Goal: Information Seeking & Learning: Learn about a topic

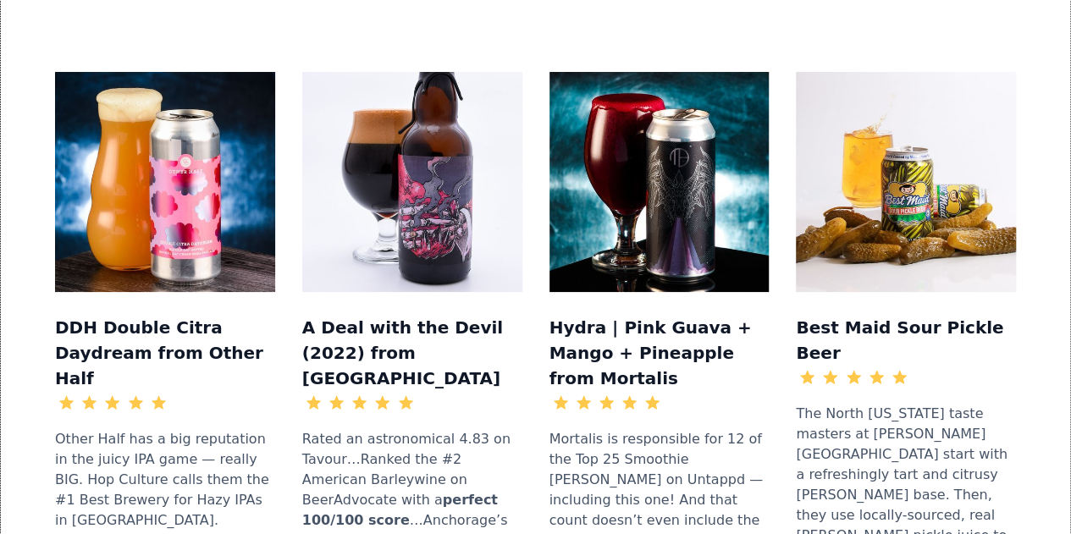
scroll to position [1778, 0]
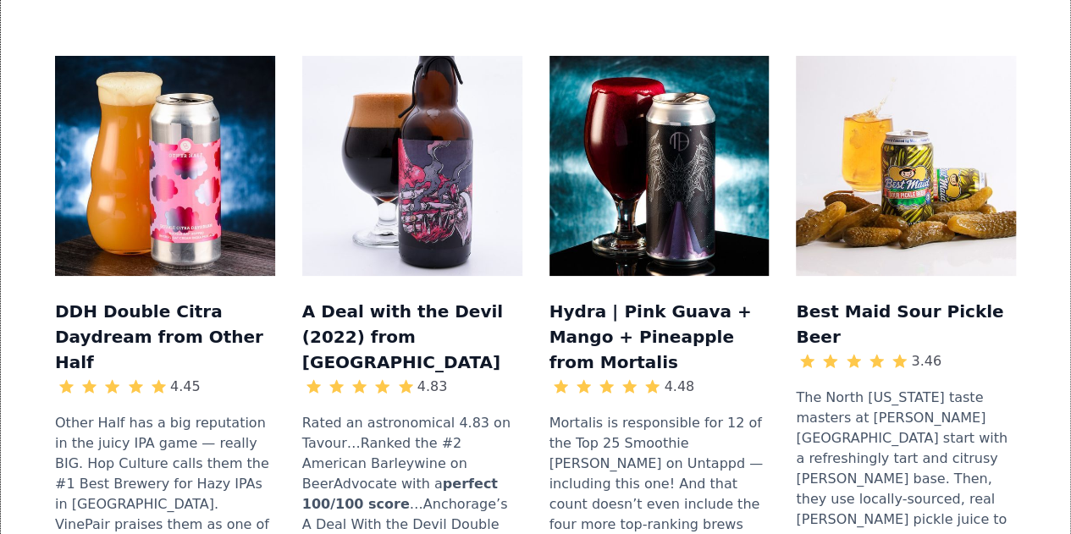
click at [353, 75] on img at bounding box center [412, 166] width 220 height 220
click at [378, 296] on h3 "A Deal with the Devil (2022) from Anchorage" at bounding box center [412, 335] width 220 height 79
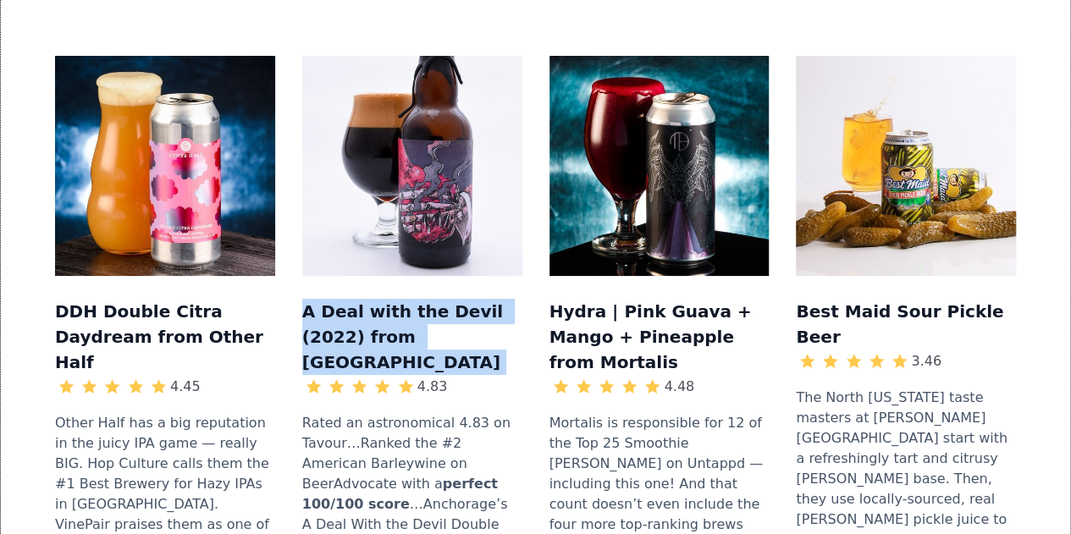
click at [378, 296] on h3 "A Deal with the Devil (2022) from Anchorage" at bounding box center [412, 335] width 220 height 79
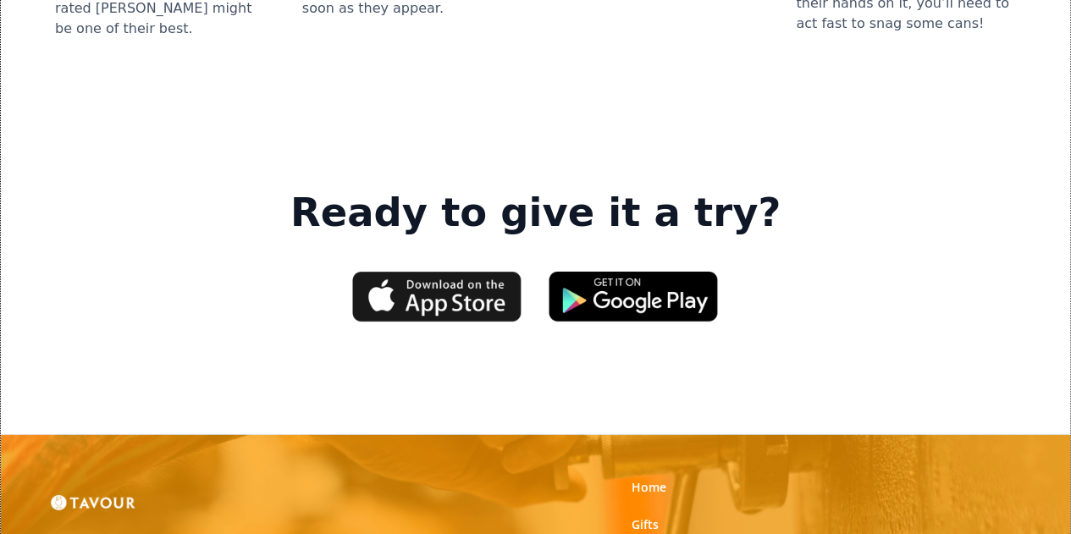
scroll to position [2371, 0]
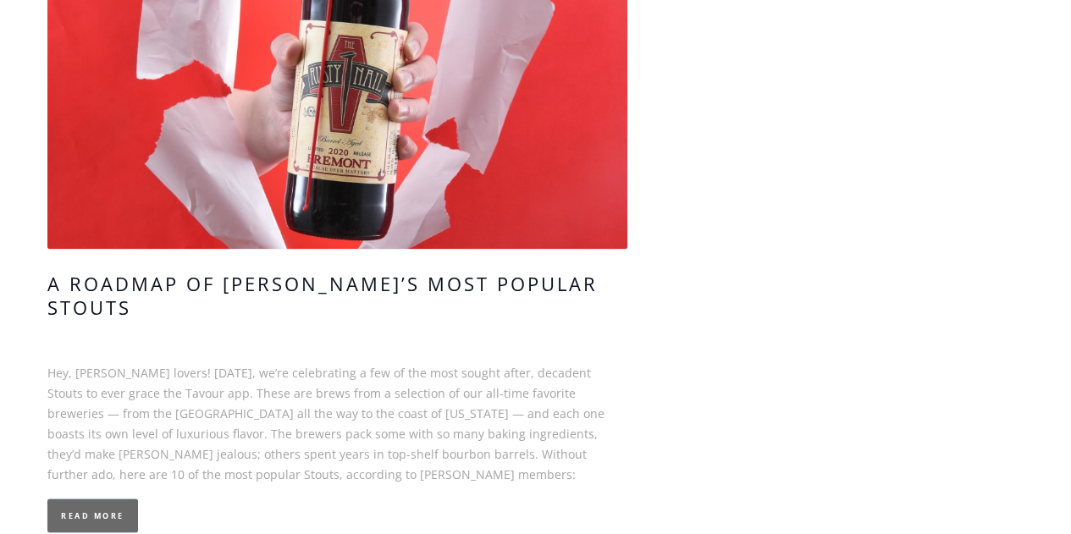
scroll to position [762, 0]
